Goal: Task Accomplishment & Management: Manage account settings

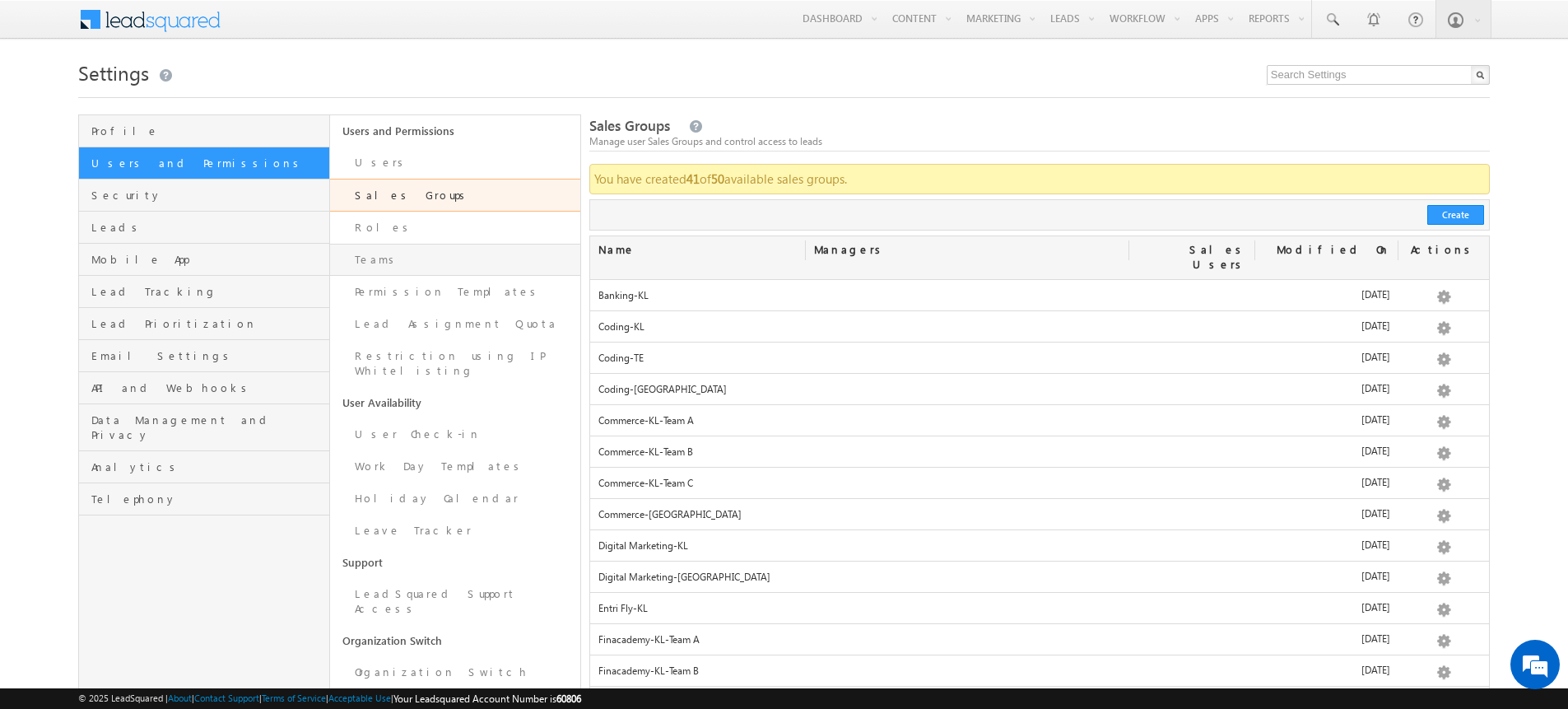
click at [518, 261] on link "Teams" at bounding box center [455, 259] width 250 height 32
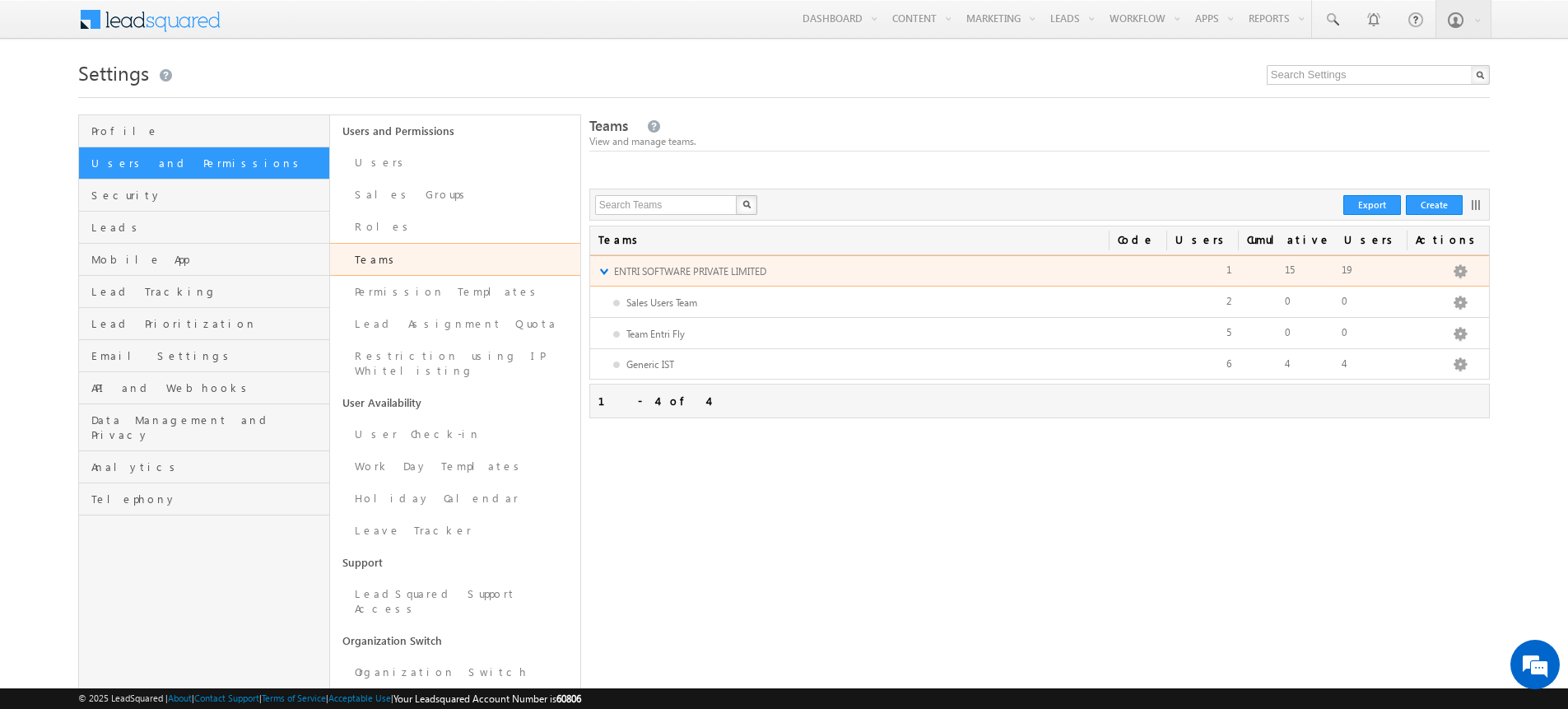
click at [600, 270] on link "▼" at bounding box center [604, 271] width 11 height 14
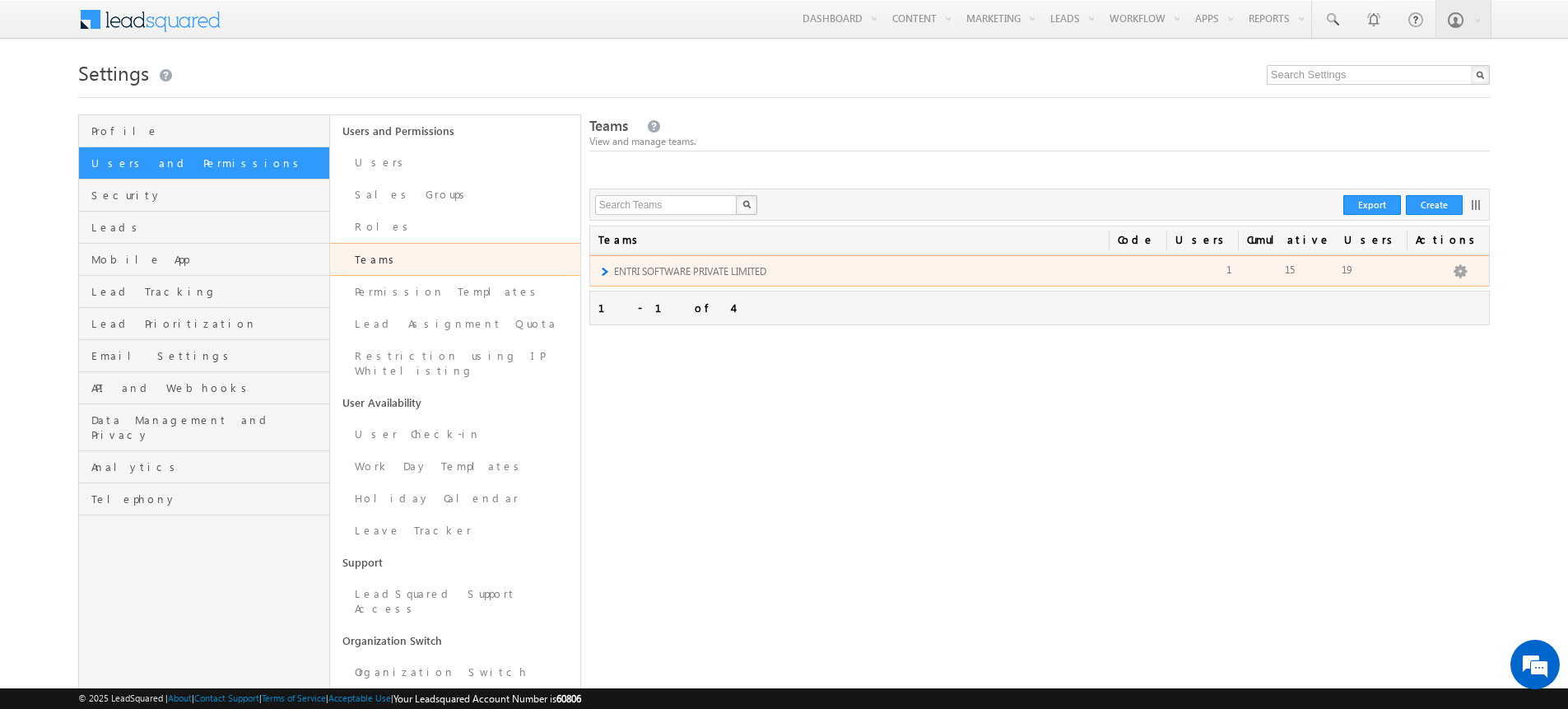
click at [600, 270] on link "►" at bounding box center [604, 271] width 11 height 14
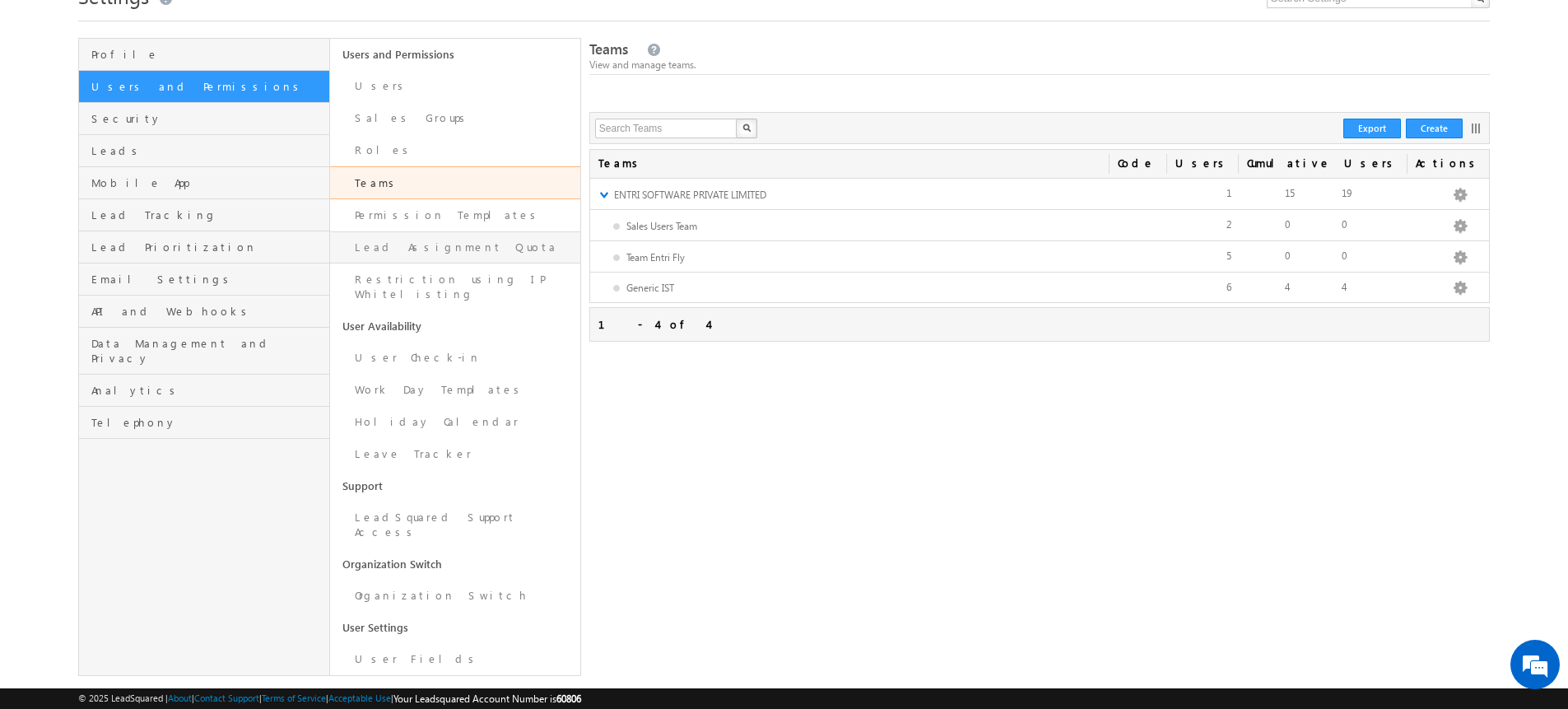
scroll to position [80, 0]
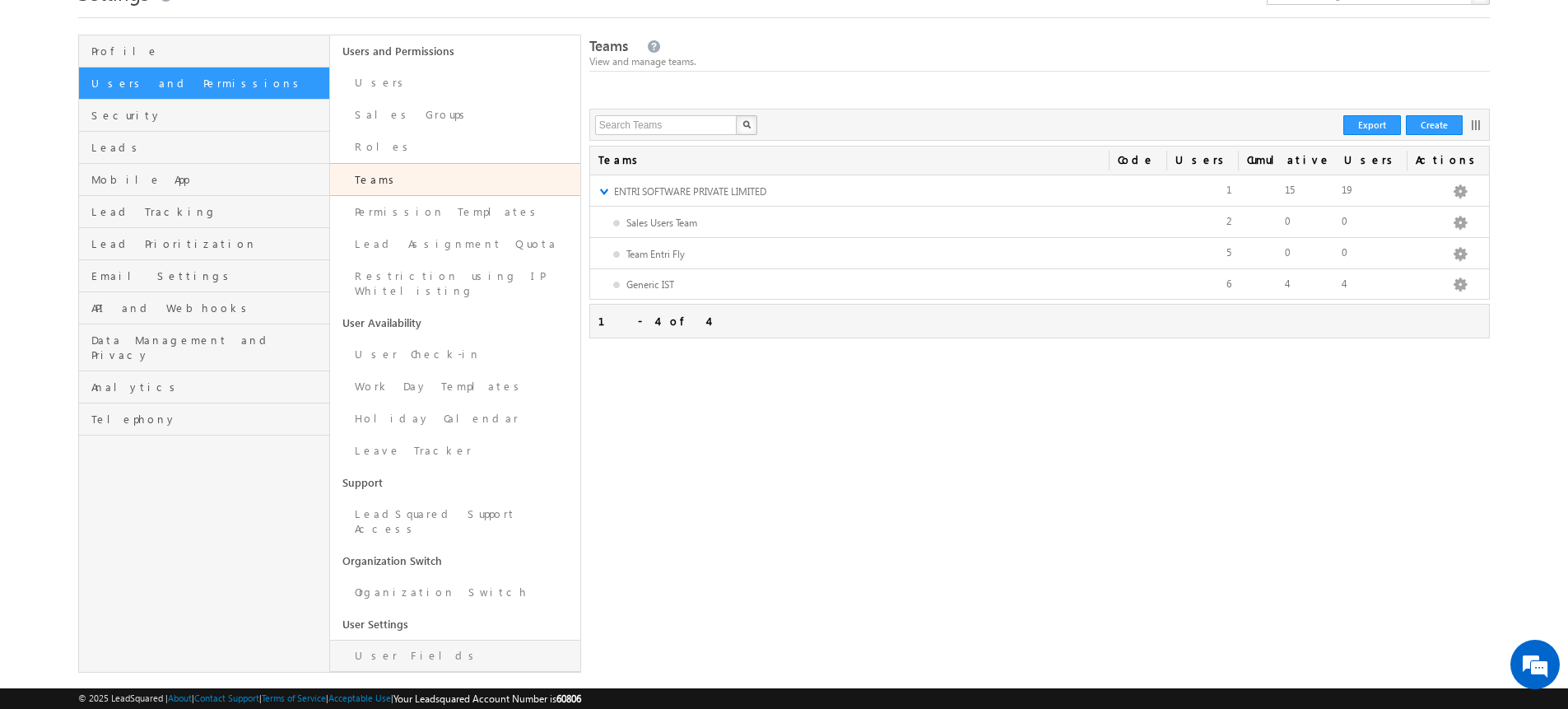
click at [385, 640] on link "User Fields" at bounding box center [455, 655] width 250 height 32
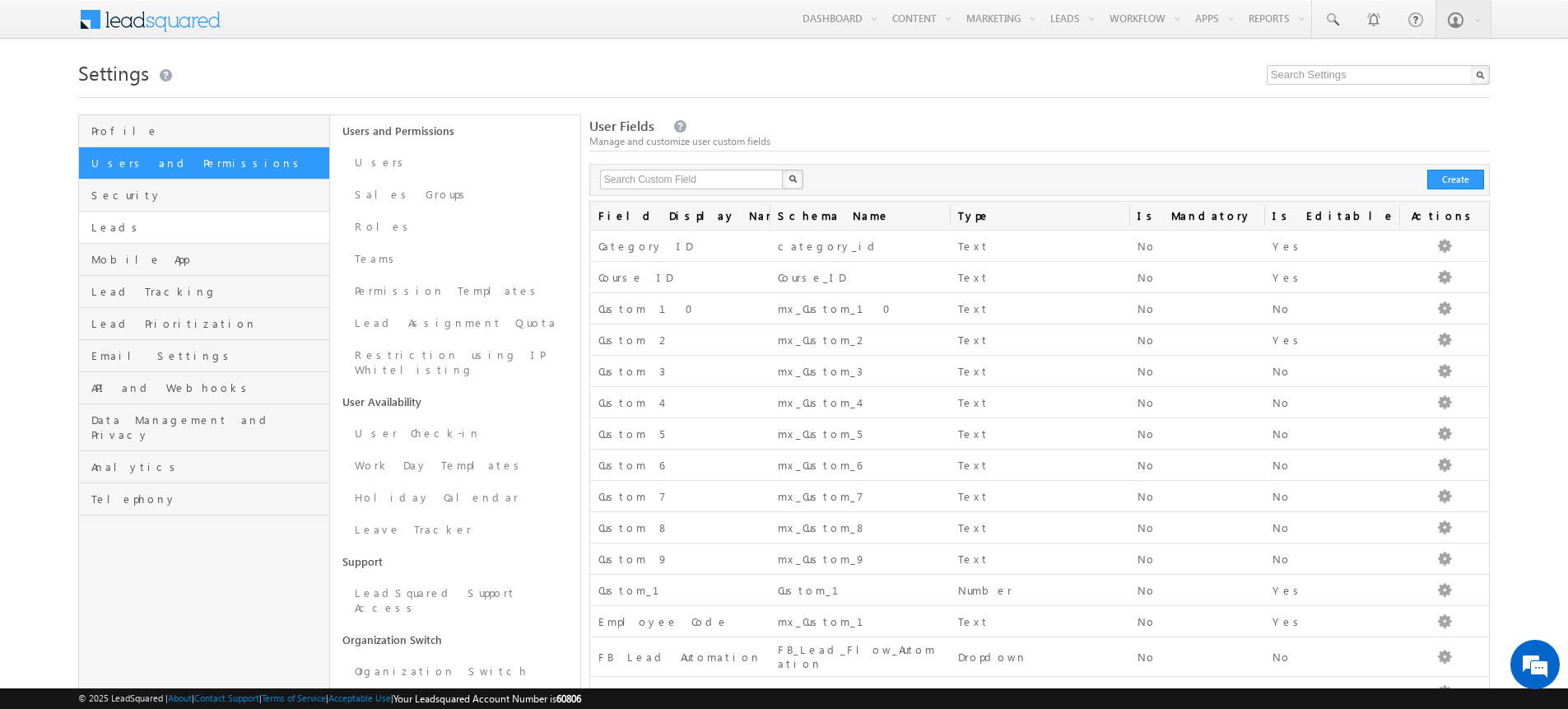
click at [136, 214] on link "Leads" at bounding box center [203, 227] width 250 height 32
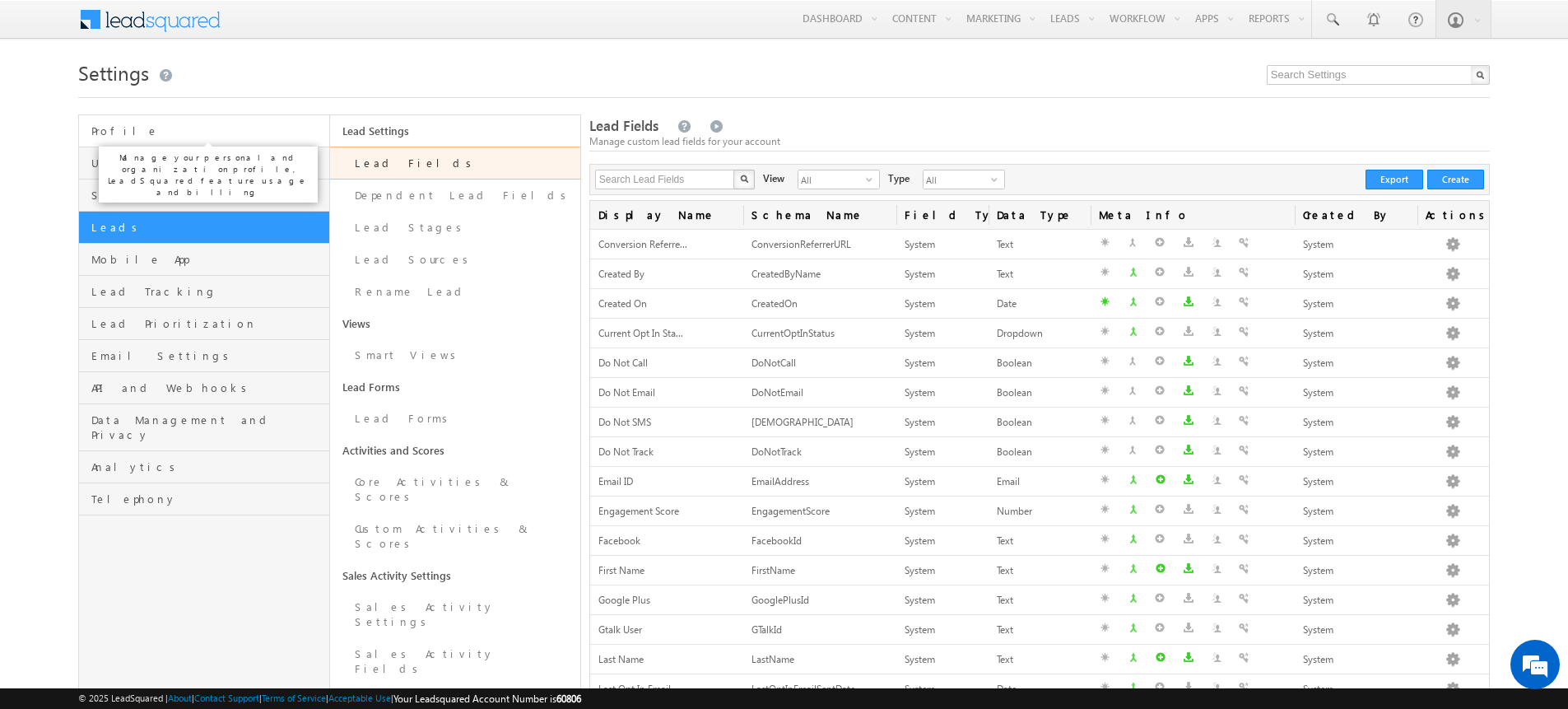
click at [109, 130] on span "Profile" at bounding box center [208, 131] width 233 height 15
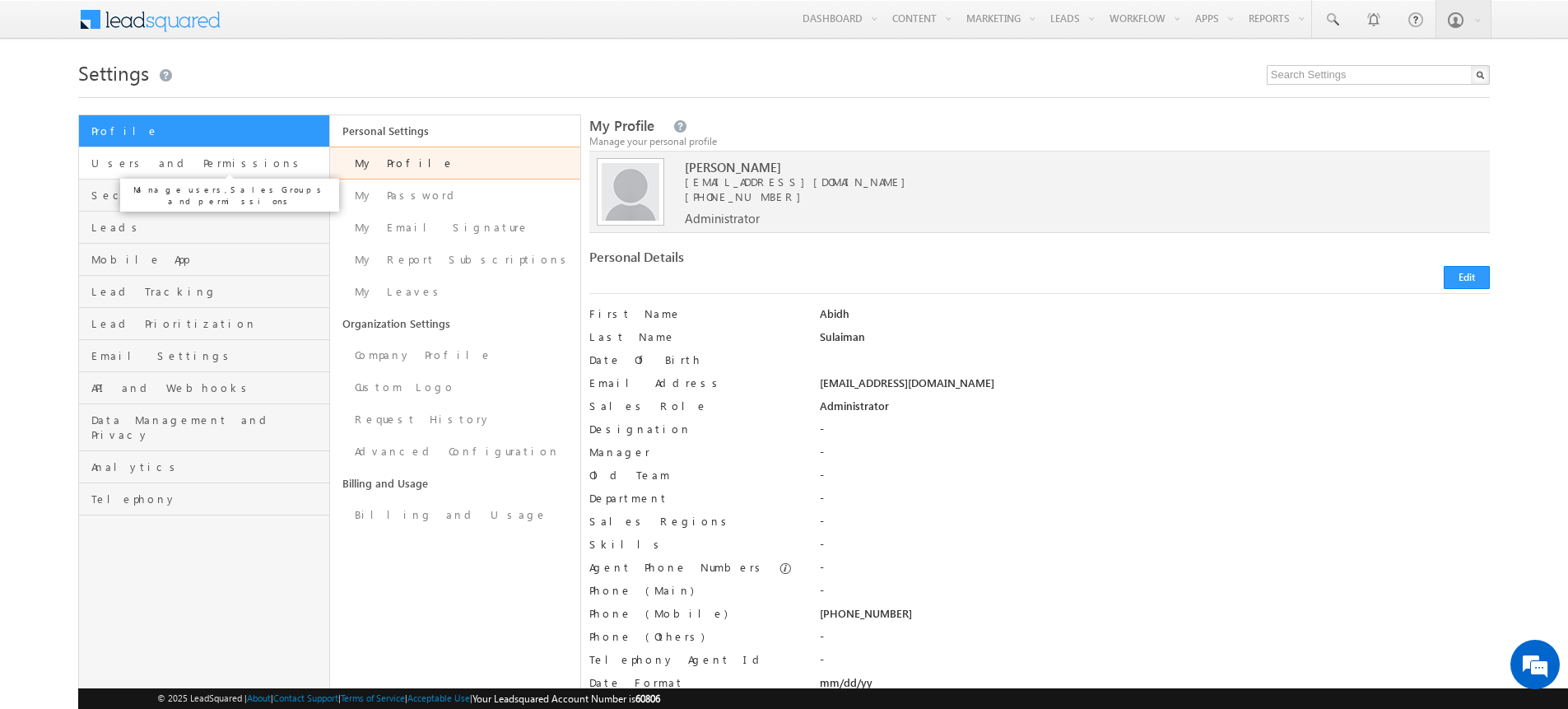
click at [115, 160] on span "Users and Permissions" at bounding box center [208, 163] width 233 height 15
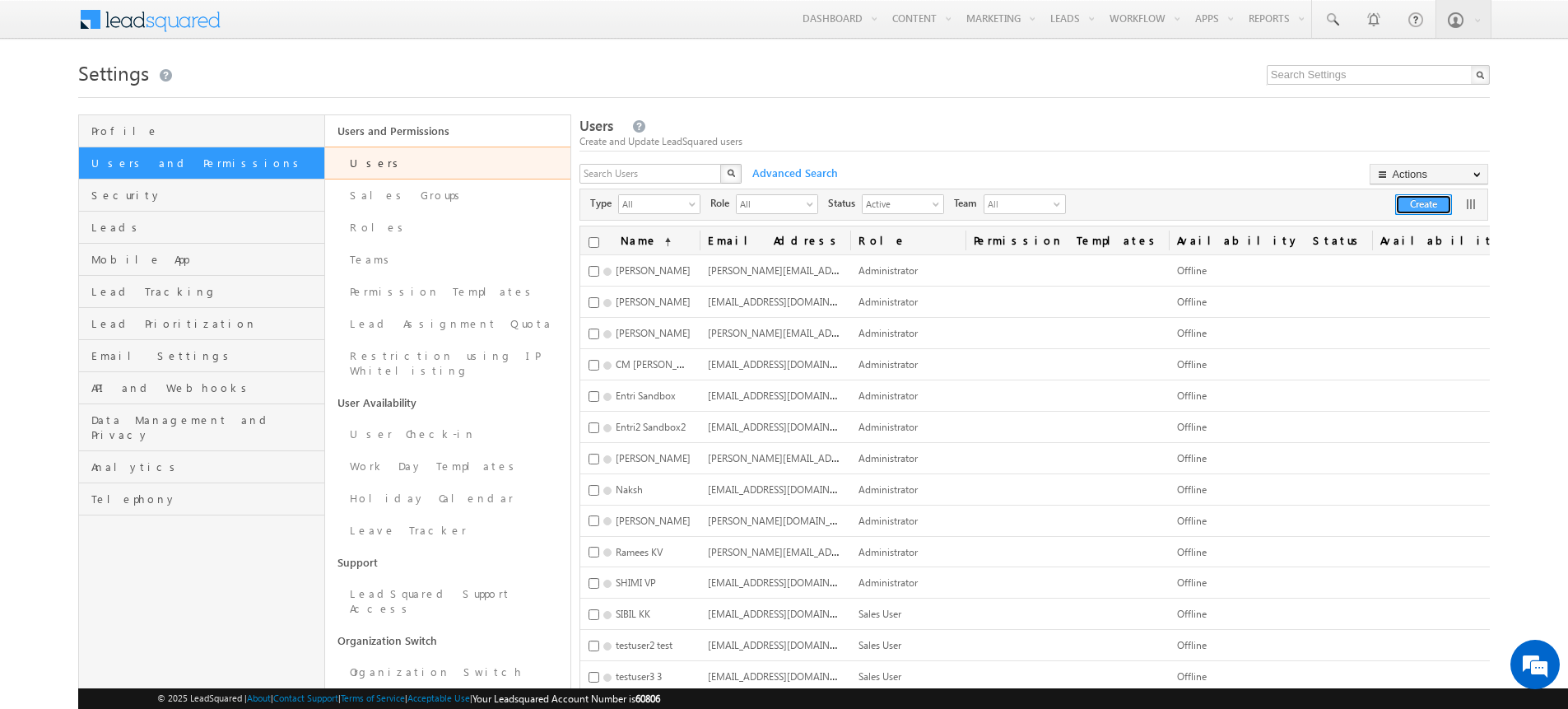
click at [1425, 206] on button "Create" at bounding box center [1423, 204] width 57 height 21
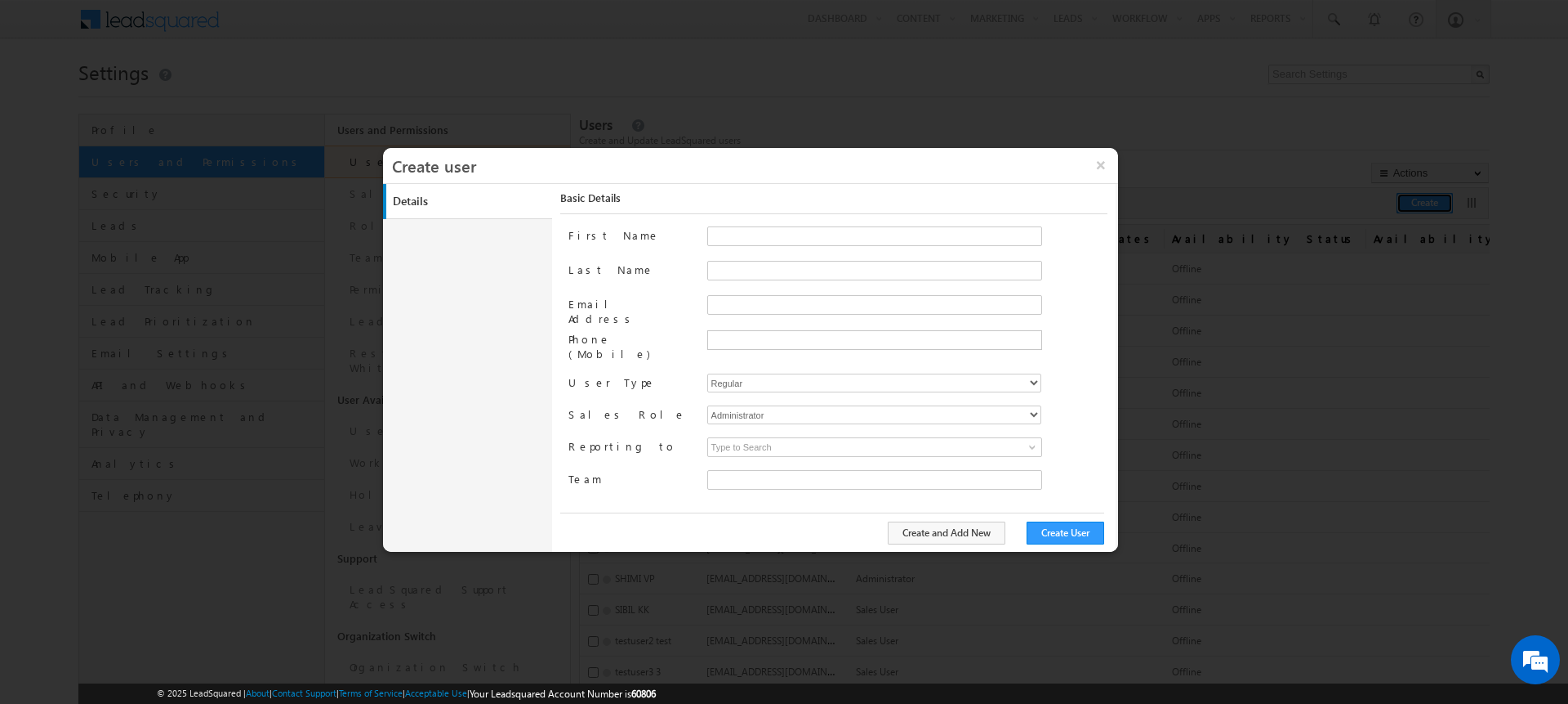
type input "97576b8c-c462-11ec-8065-02dfc2d2ef6a"
drag, startPoint x: 759, startPoint y: 405, endPoint x: 492, endPoint y: 391, distance: 267.4
click at [492, 391] on div "Details Work Details Location Details Manage Permissions Other Details Report S…" at bounding box center [751, 368] width 735 height 368
click at [418, 208] on link "Details" at bounding box center [471, 201] width 170 height 35
drag, startPoint x: 742, startPoint y: 402, endPoint x: 1103, endPoint y: 164, distance: 432.4
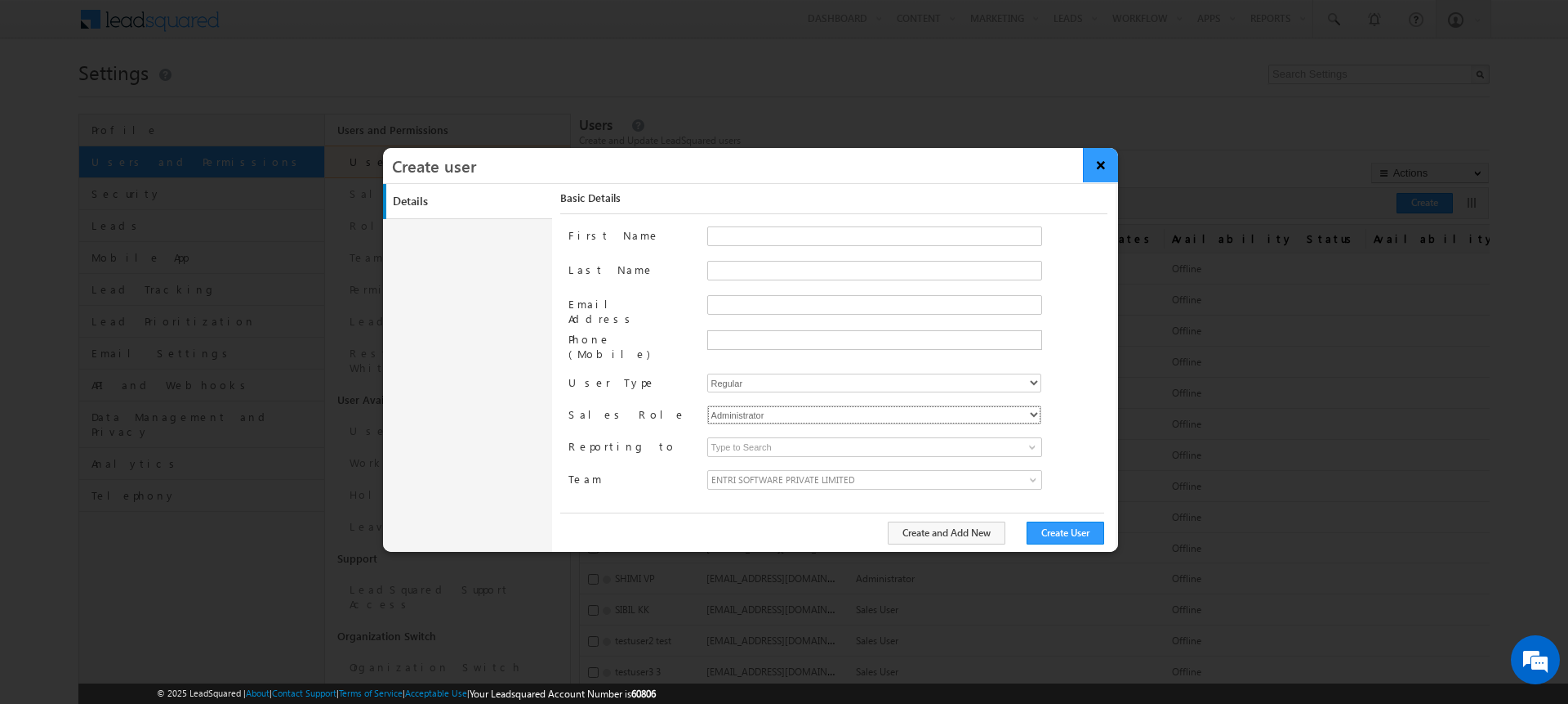
click at [1103, 164] on div "× Create user Details Work Details Location Details Manage Permissions Other De…" at bounding box center [751, 350] width 735 height 404
click at [1106, 174] on button "×" at bounding box center [1100, 165] width 35 height 34
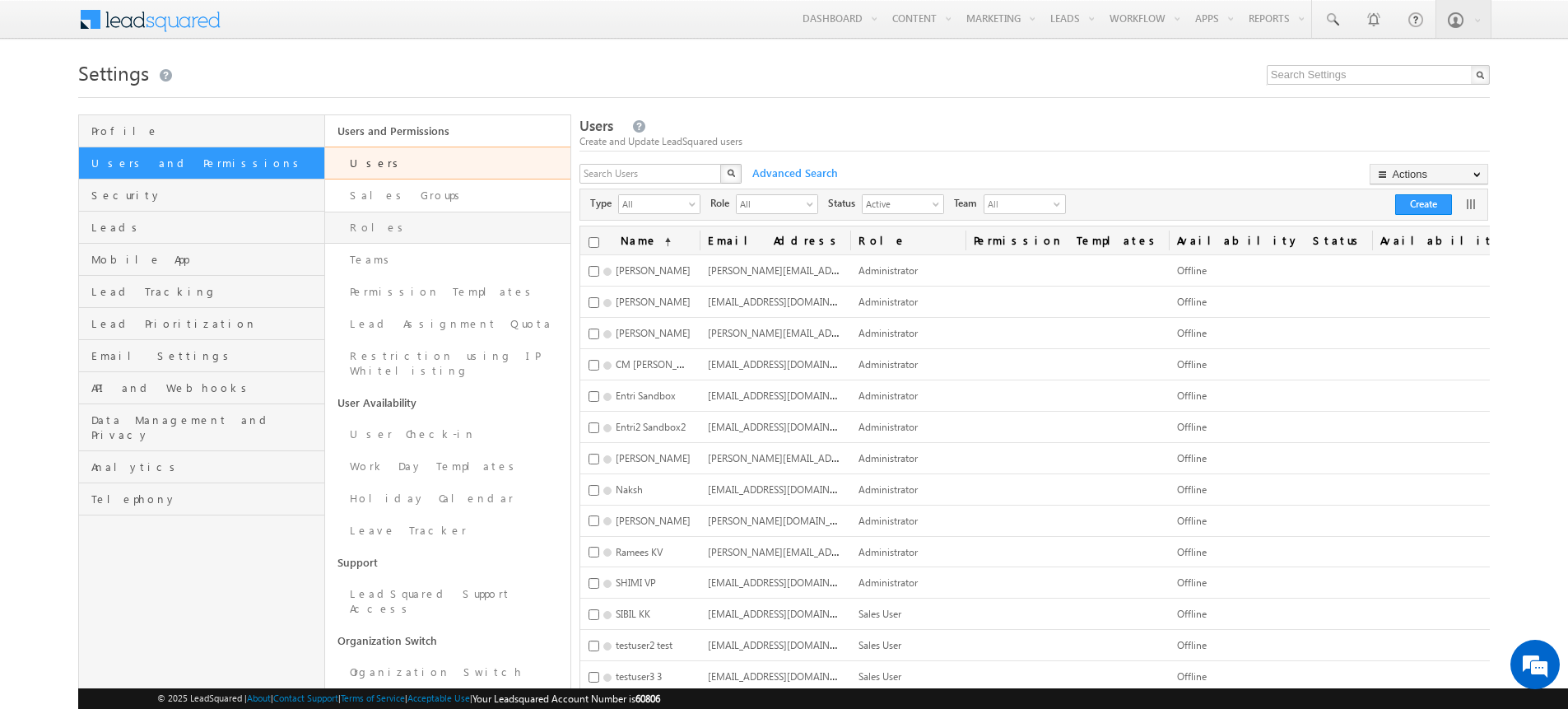
click at [391, 218] on link "Roles" at bounding box center [448, 227] width 245 height 32
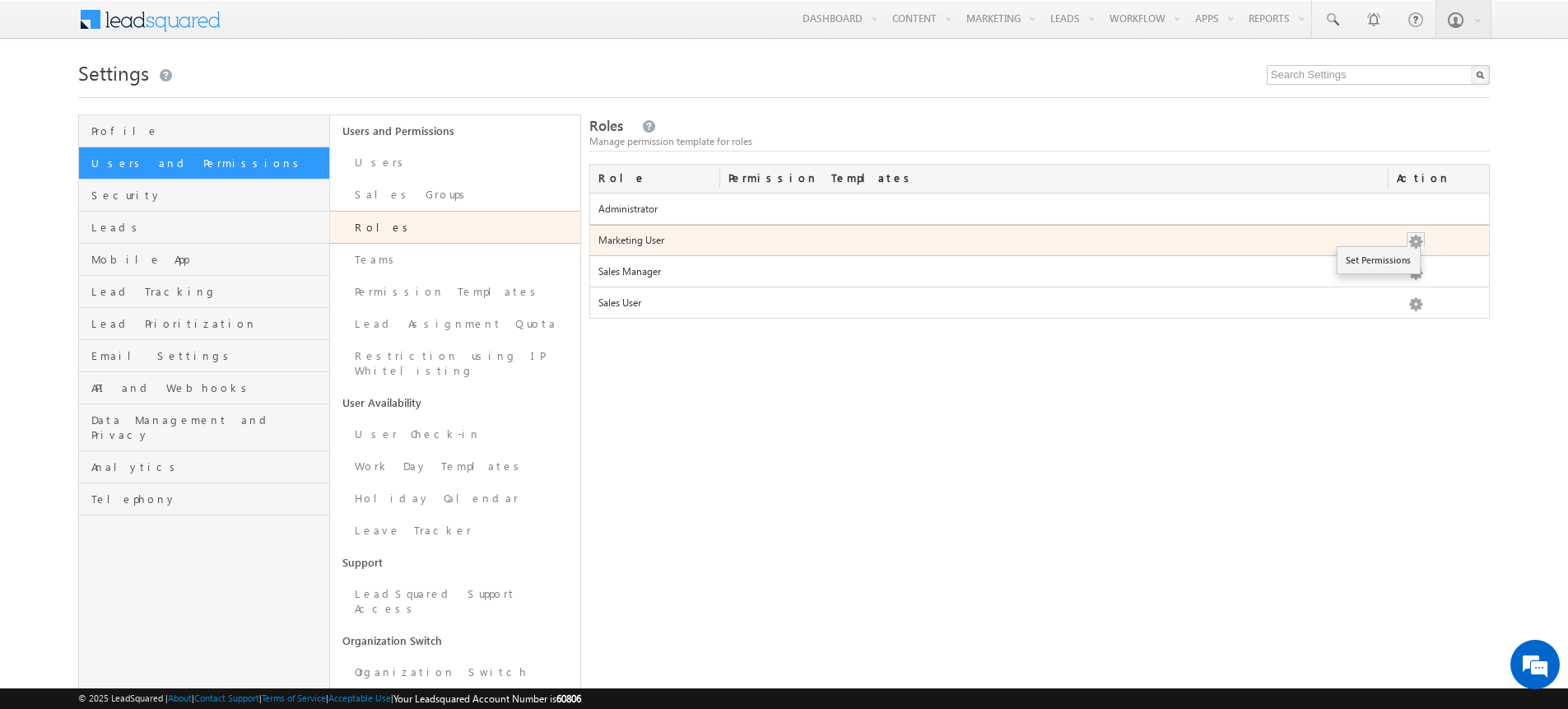
click at [1416, 240] on button "button" at bounding box center [1416, 242] width 16 height 16
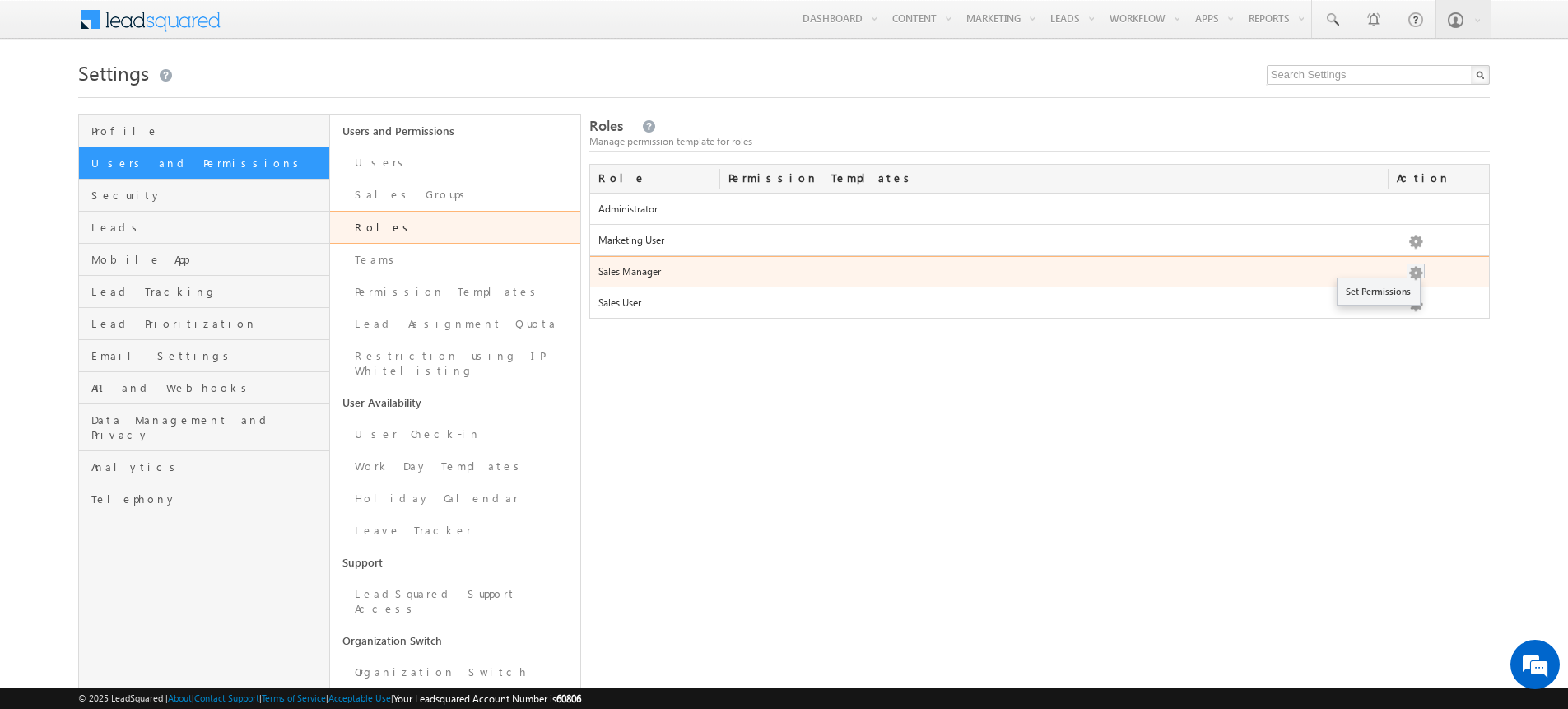
click at [1421, 275] on button "button" at bounding box center [1416, 273] width 16 height 16
click at [1396, 294] on link "Set Permissions" at bounding box center [1379, 292] width 82 height 20
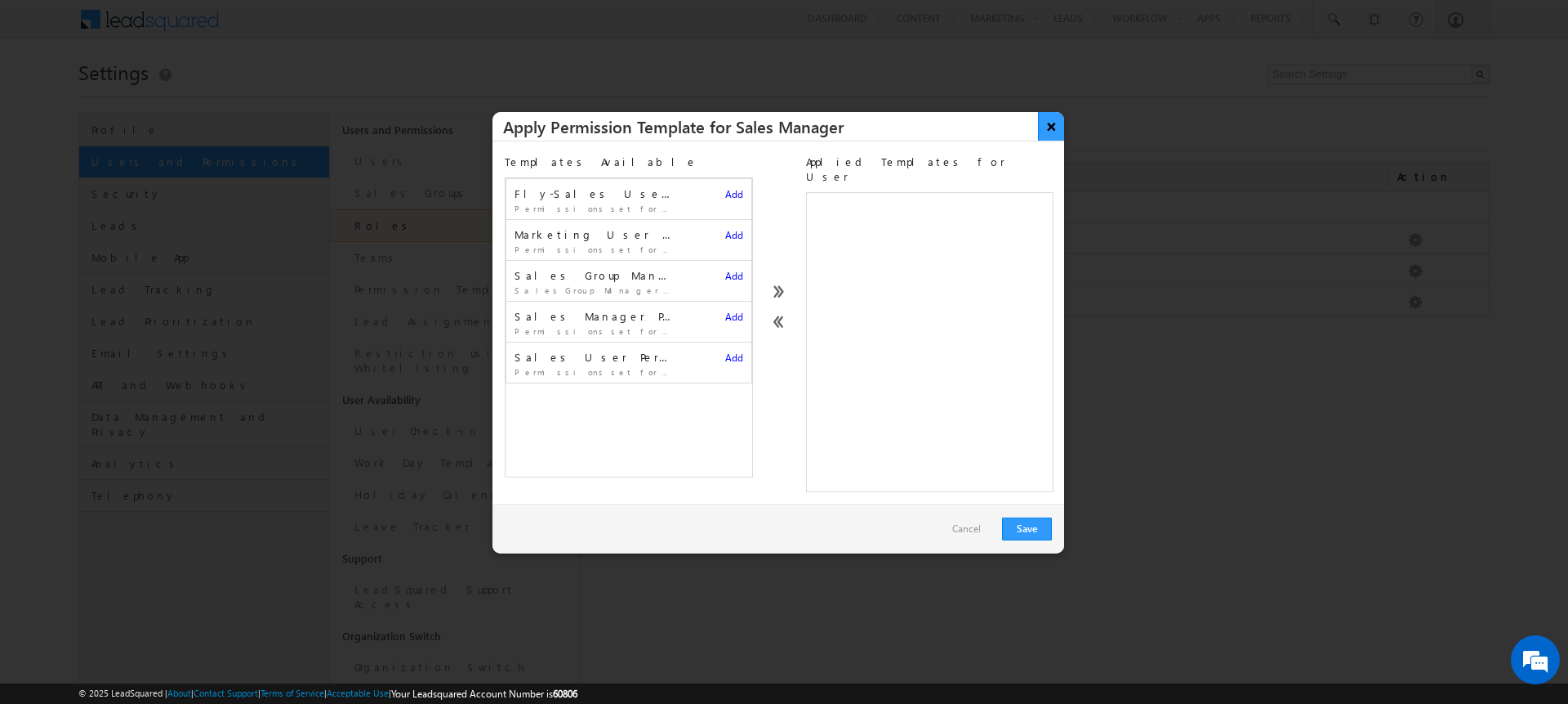
click at [1055, 126] on button "×" at bounding box center [1051, 126] width 27 height 29
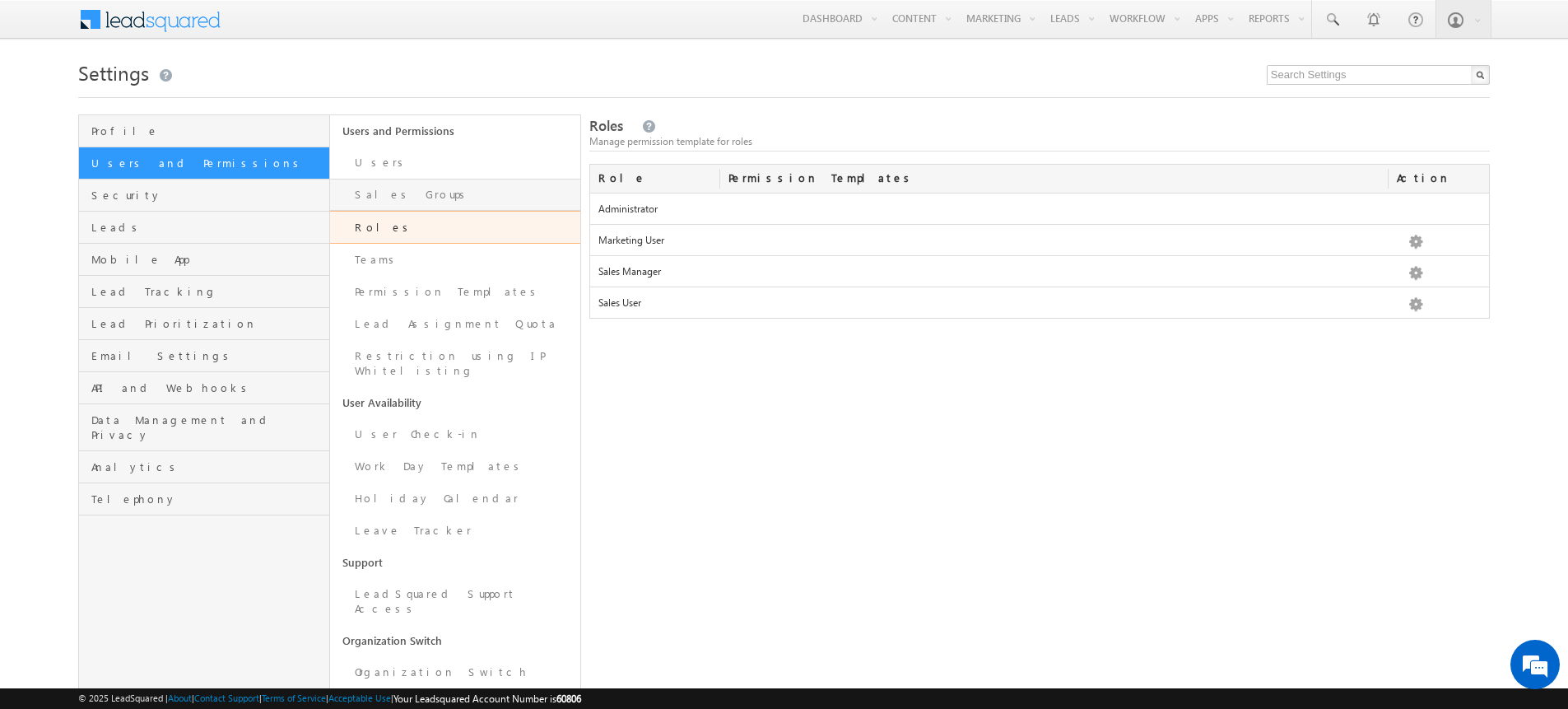
click at [422, 188] on link "Sales Groups" at bounding box center [455, 194] width 250 height 32
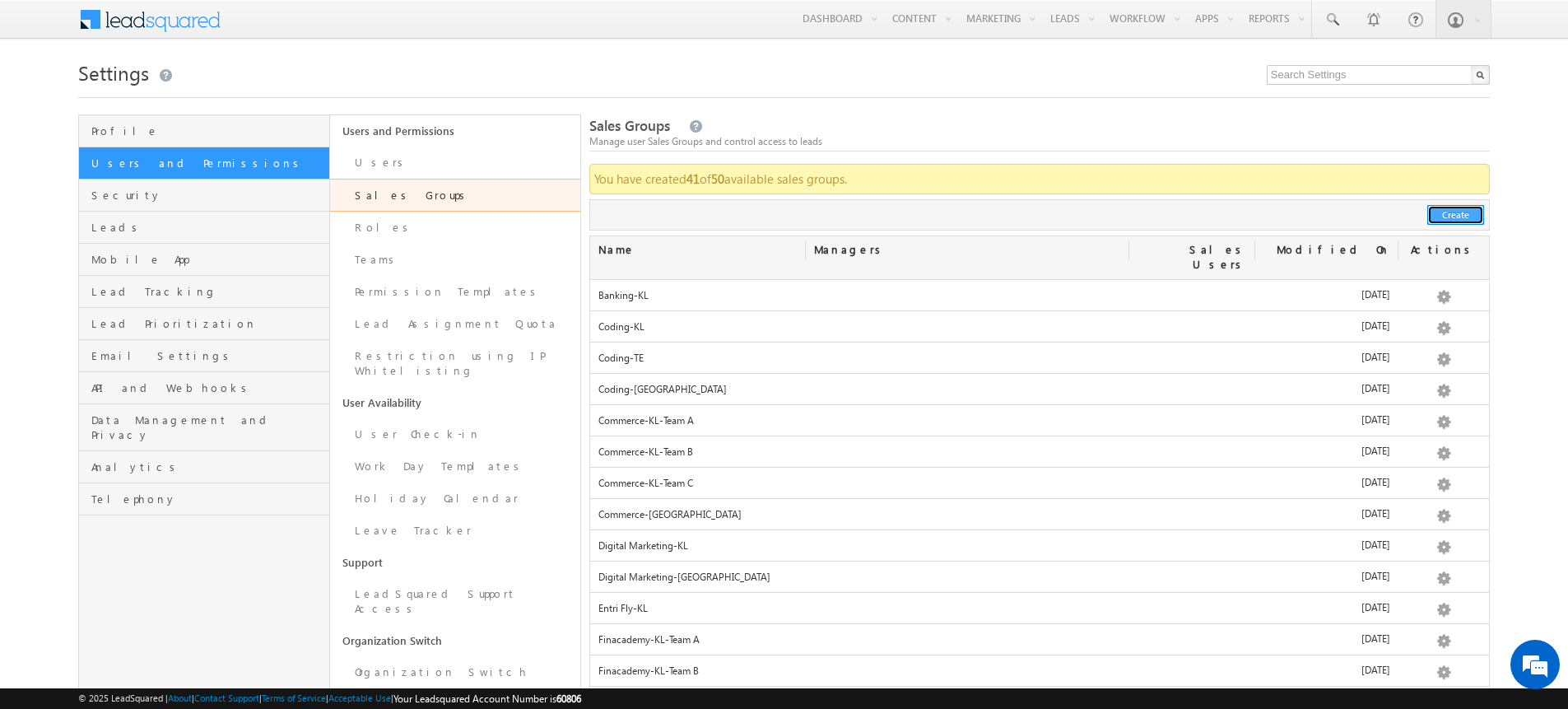
click at [1441, 218] on button "Create" at bounding box center [1455, 215] width 57 height 20
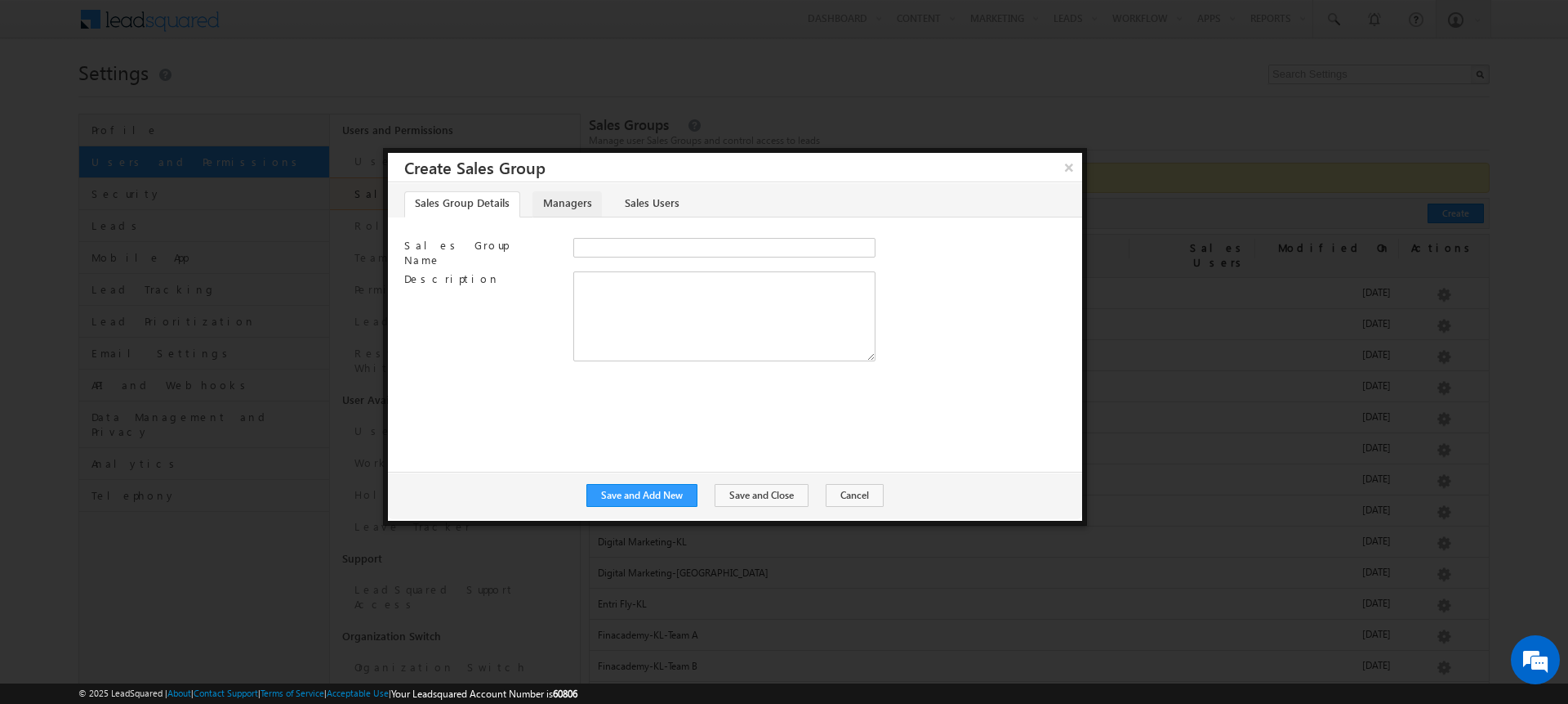
click at [565, 205] on link "Managers" at bounding box center [567, 204] width 69 height 26
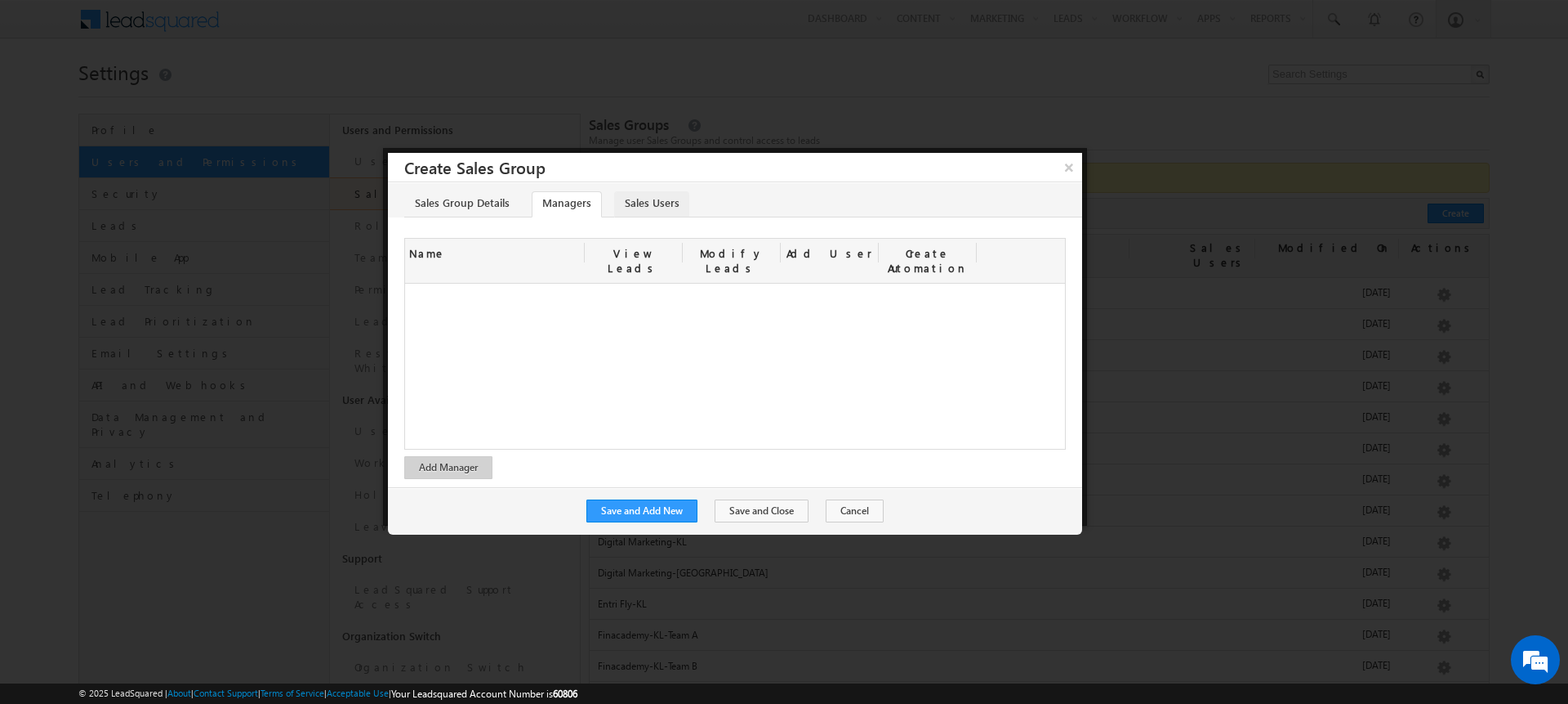
click at [650, 202] on link "Sales Users" at bounding box center [652, 204] width 75 height 26
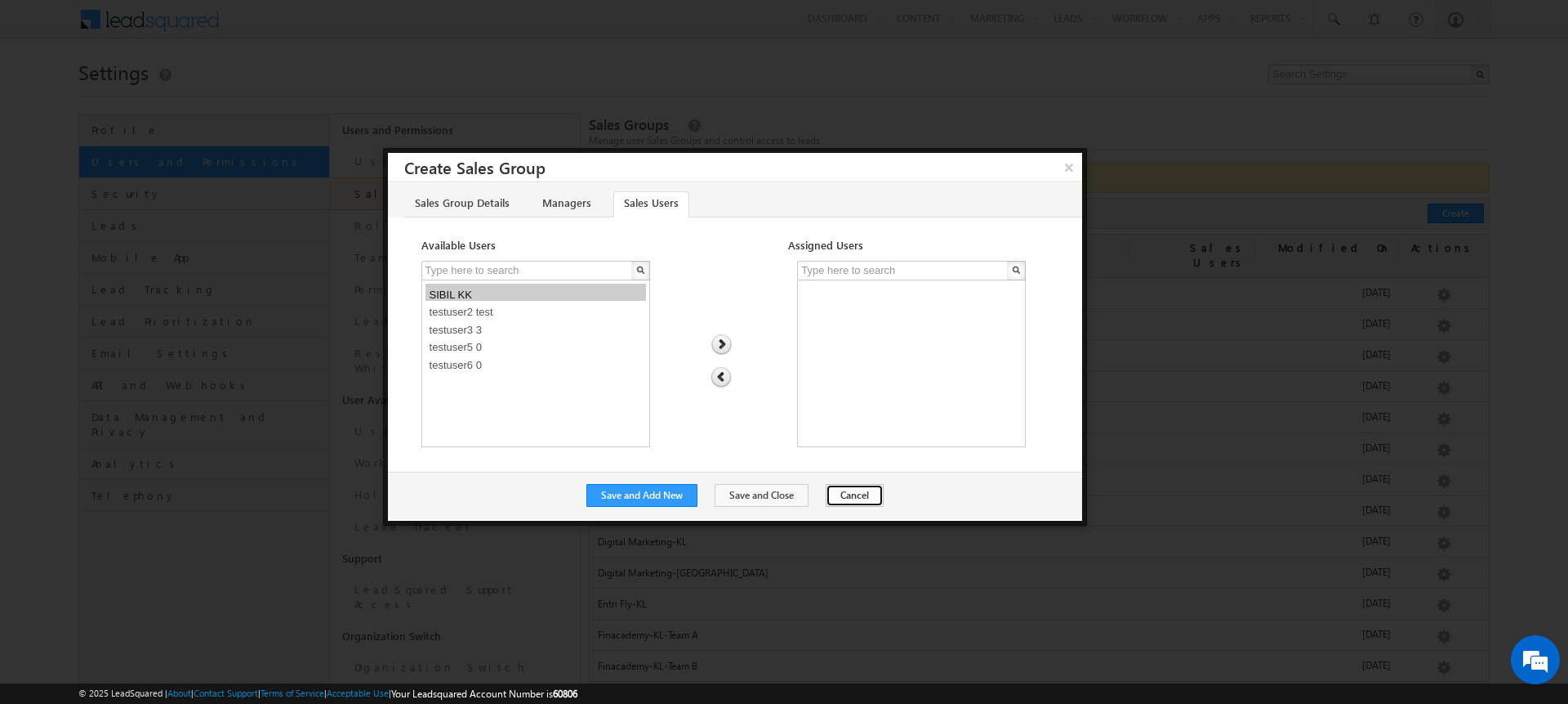
click at [844, 495] on button "Cancel" at bounding box center [855, 495] width 58 height 23
